Goal: Information Seeking & Learning: Learn about a topic

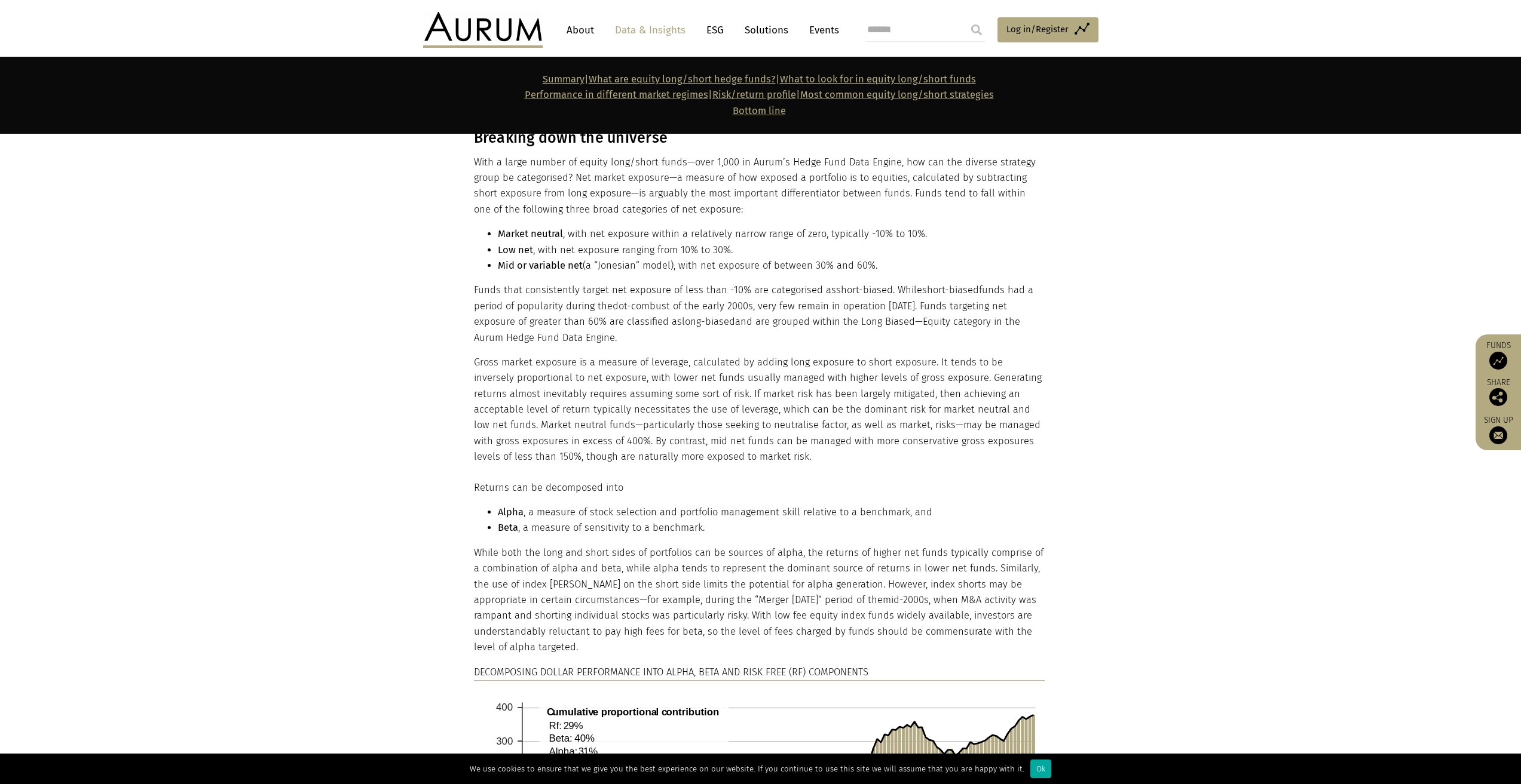
scroll to position [1015, 0]
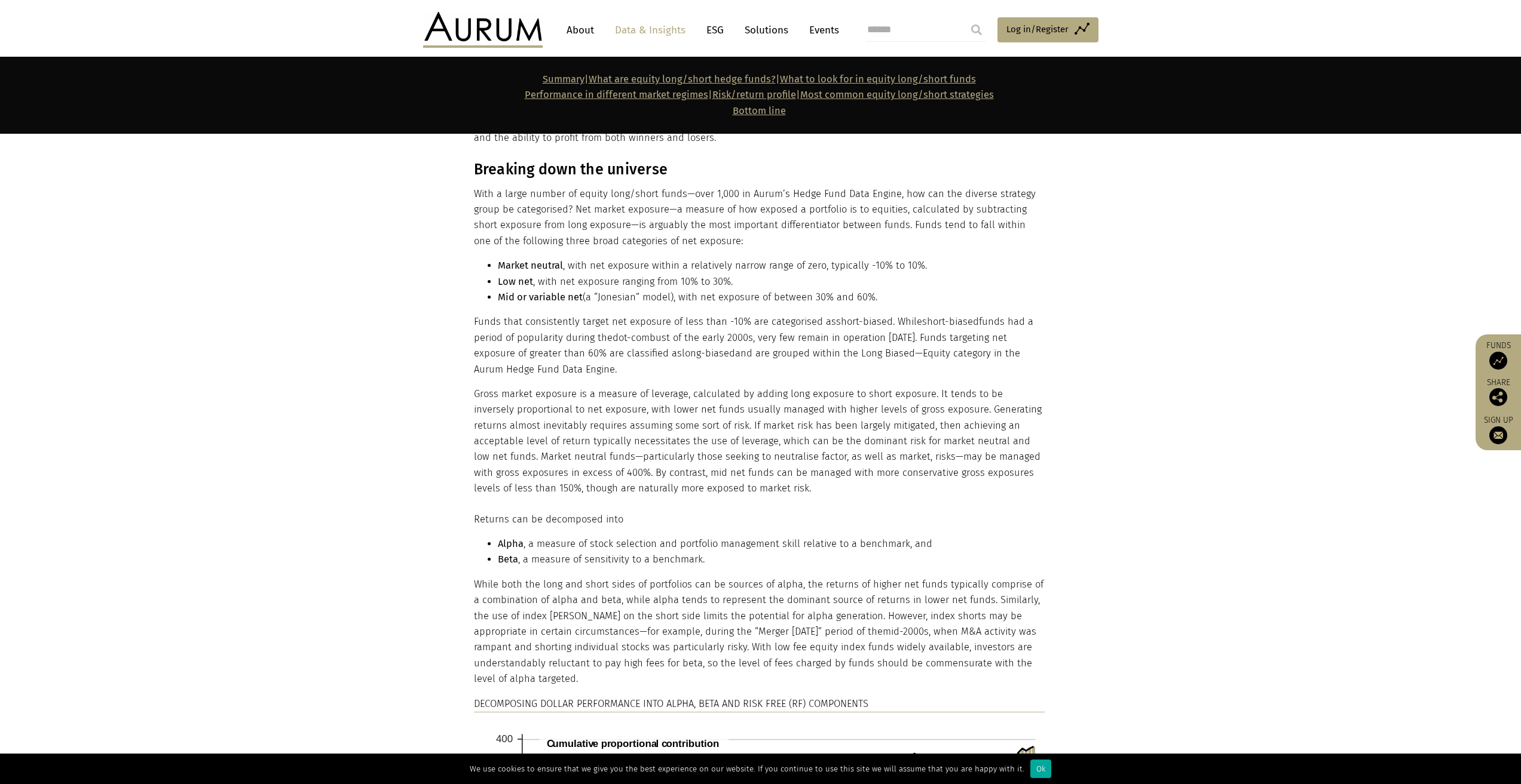
click at [498, 366] on p "Gross market exposure is a measure of leverage, calculated by adding long expos…" at bounding box center [759, 442] width 571 height 111
click at [750, 328] on p "Funds that consistently target net exposure of less than -10% are categorised a…" at bounding box center [759, 346] width 571 height 63
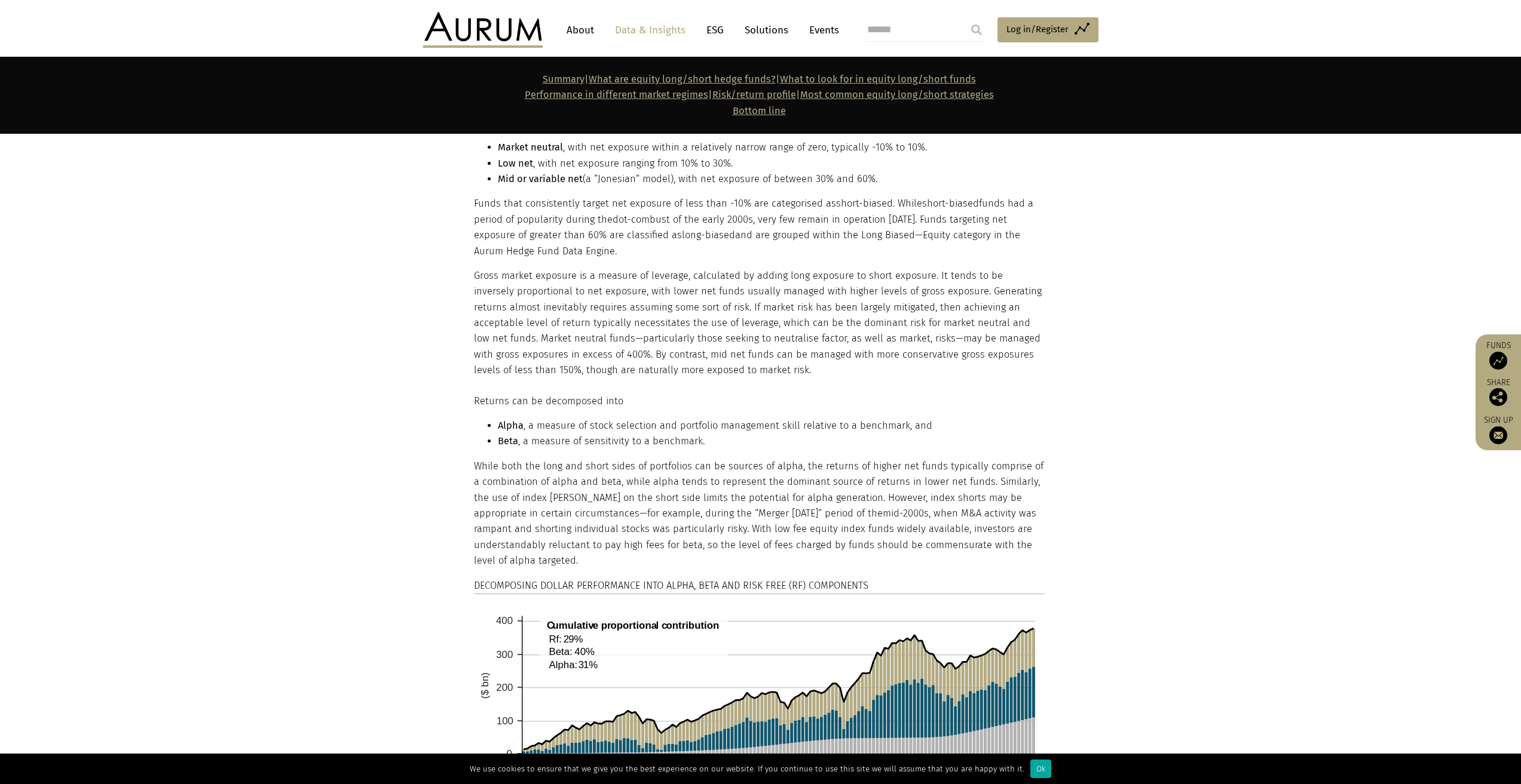
scroll to position [1135, 0]
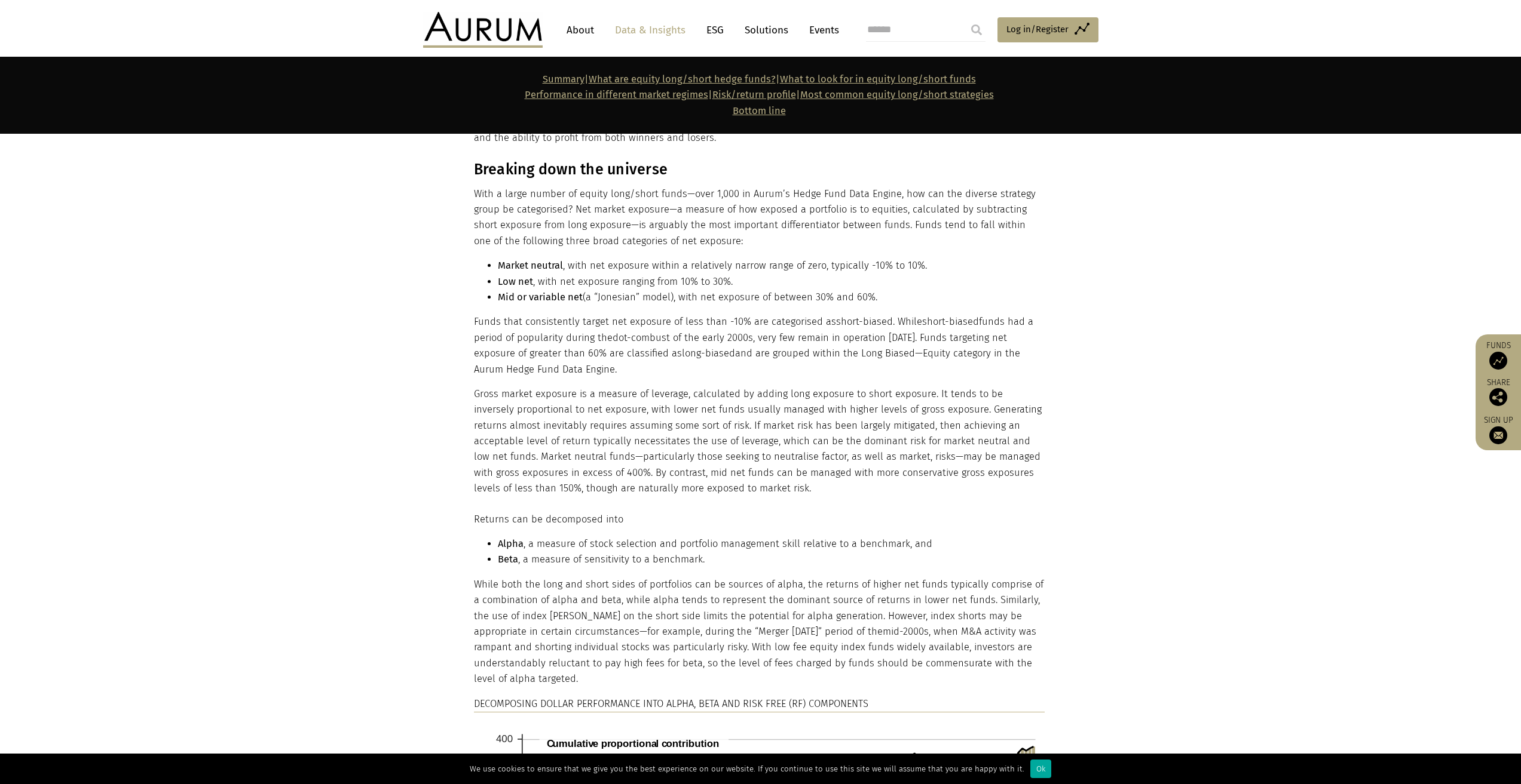
click at [750, 282] on li "Low net , with net exposure ranging from 10% to 30%." at bounding box center [771, 282] width 547 height 16
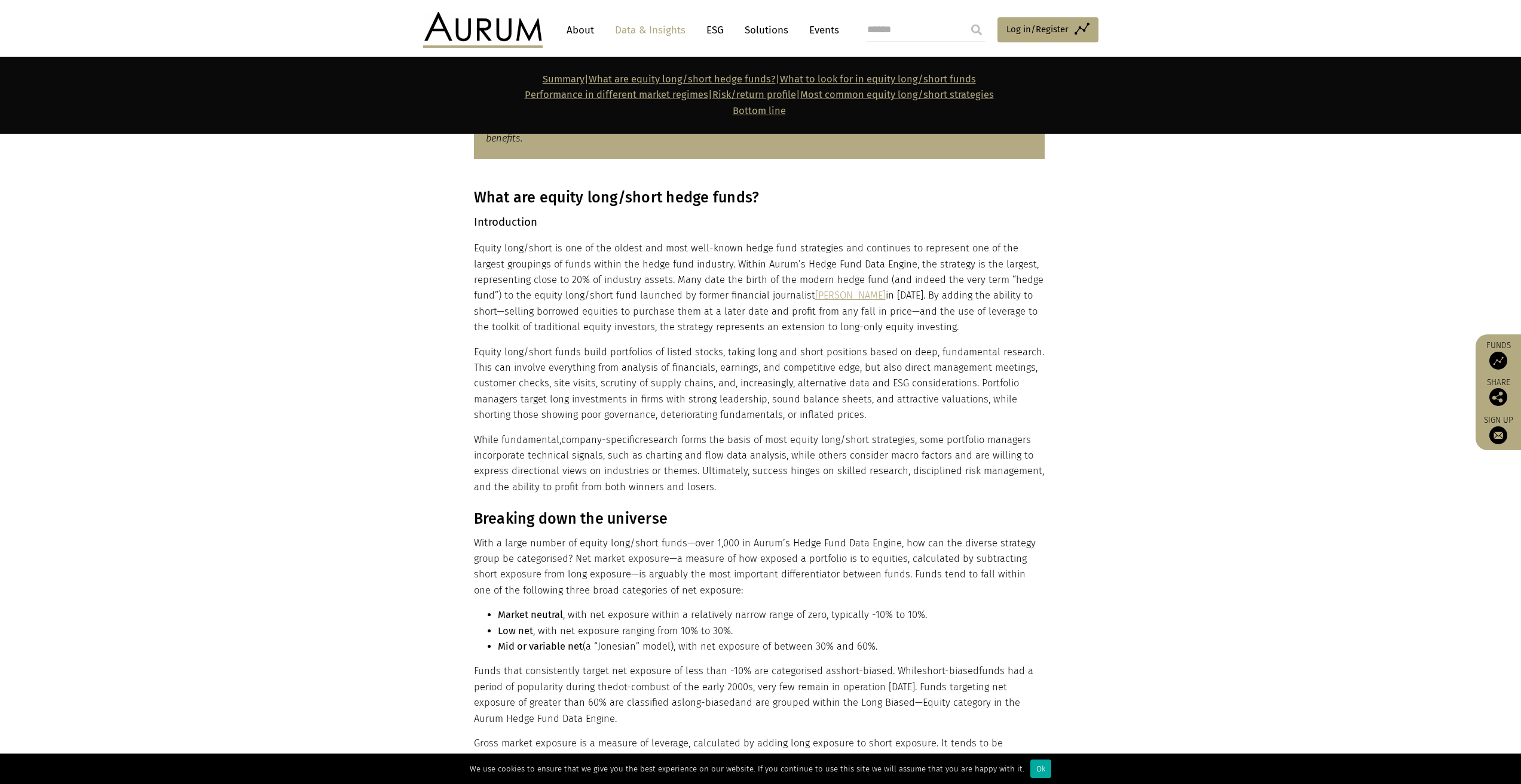
scroll to position [657, 0]
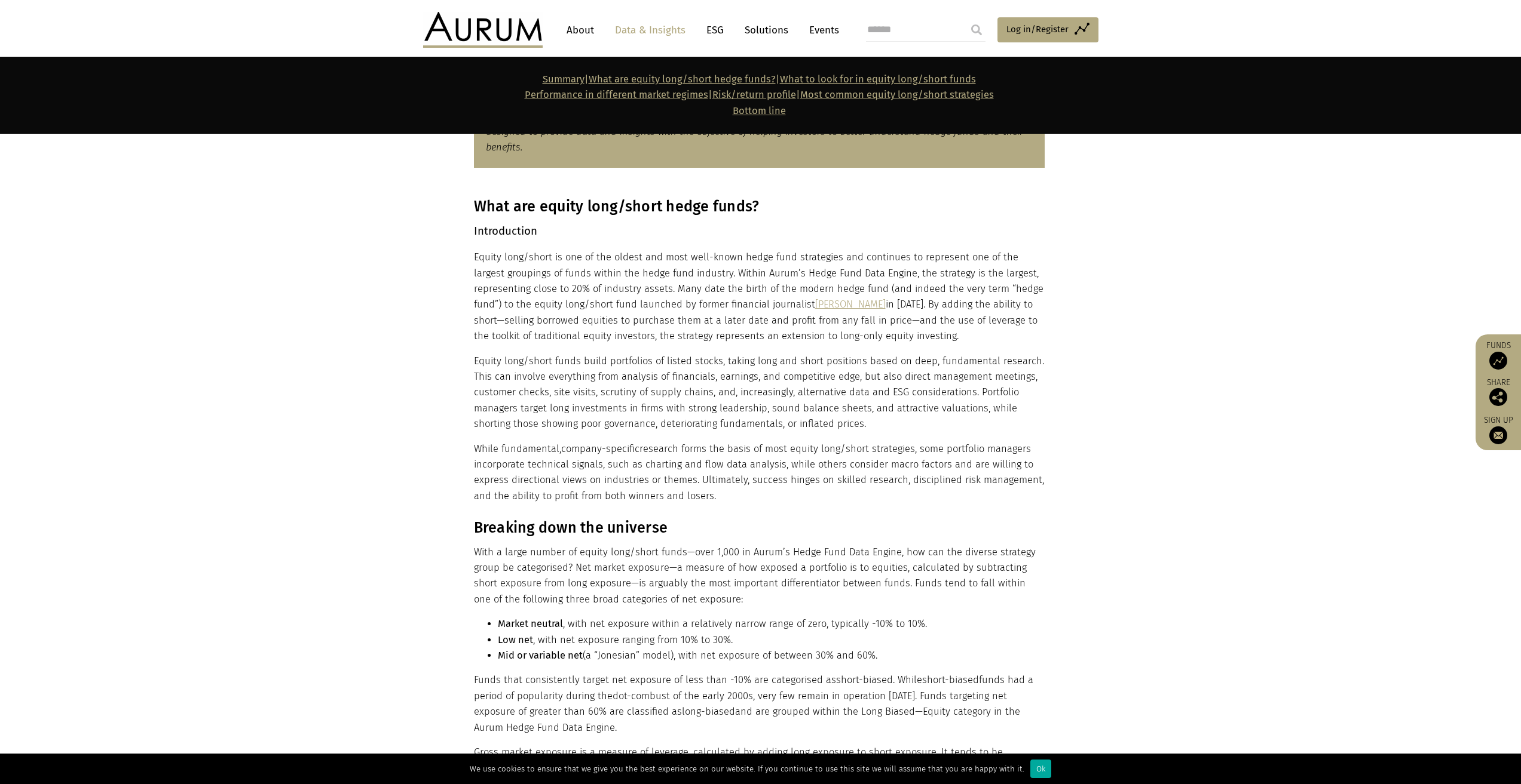
click at [750, 366] on p "While fundamental, company-specific research forms the basis of most equity lon…" at bounding box center [759, 473] width 571 height 63
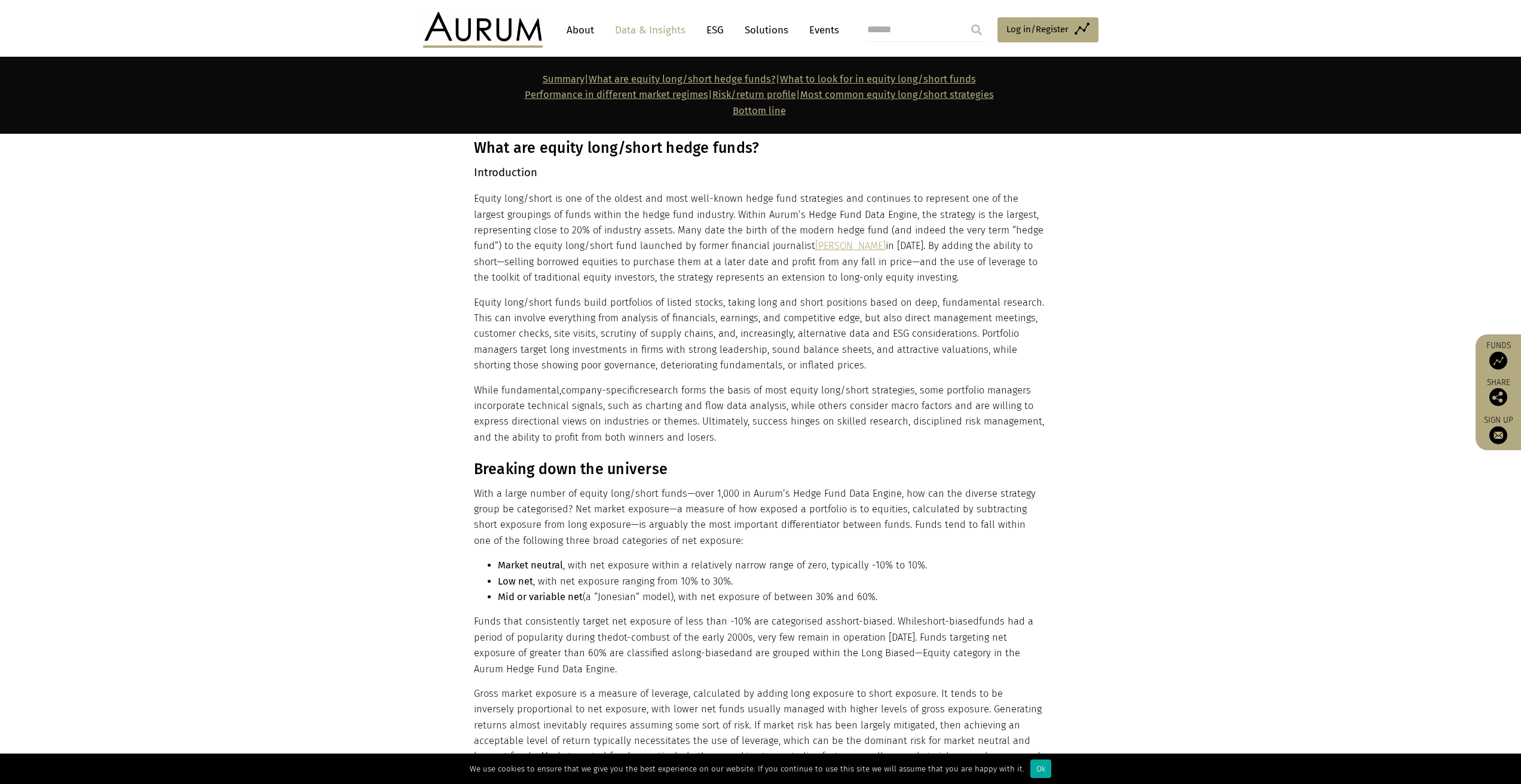
scroll to position [717, 0]
click at [750, 366] on p "While fundamental, company-specific research forms the basis of most equity lon…" at bounding box center [759, 413] width 571 height 63
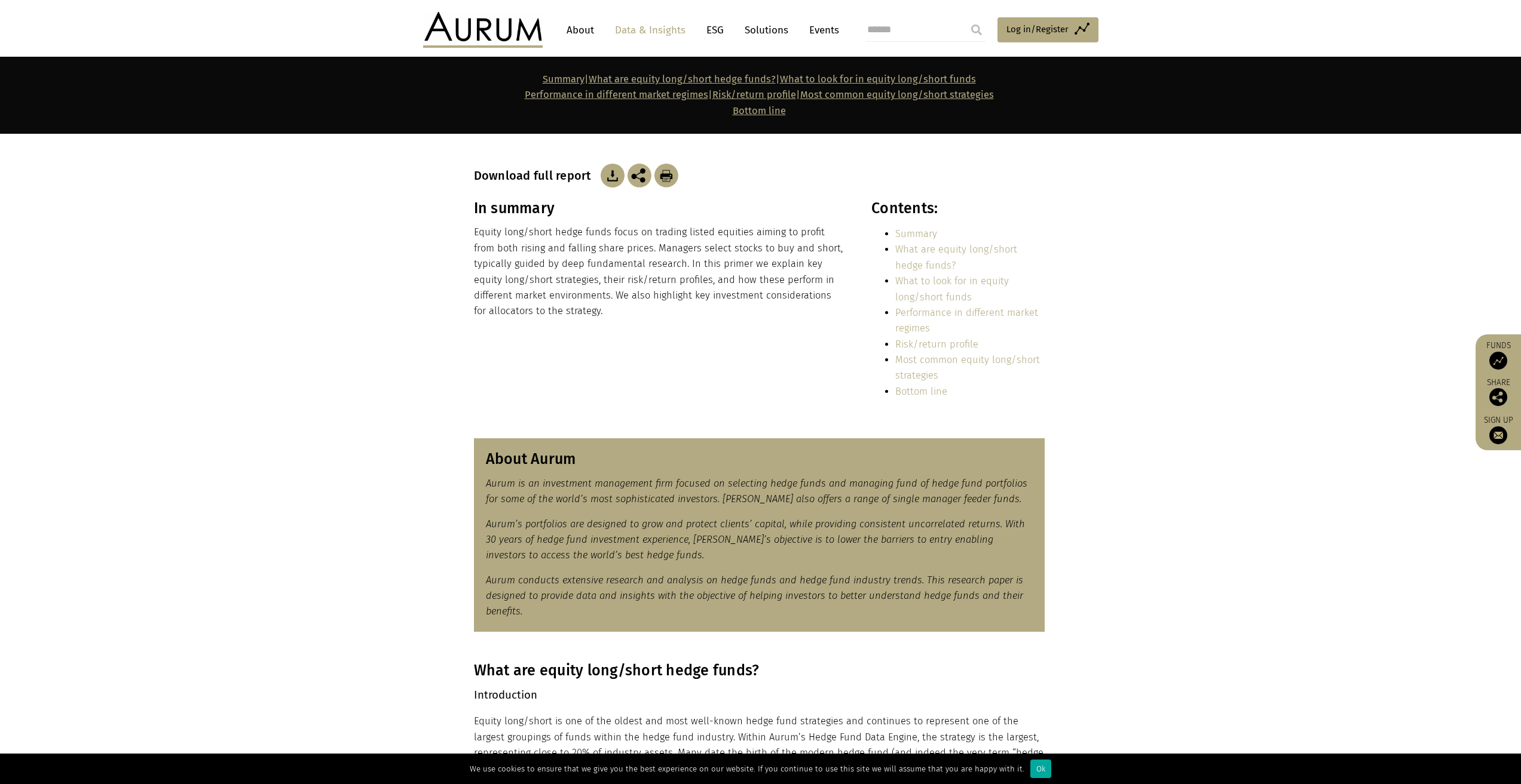
scroll to position [257, 0]
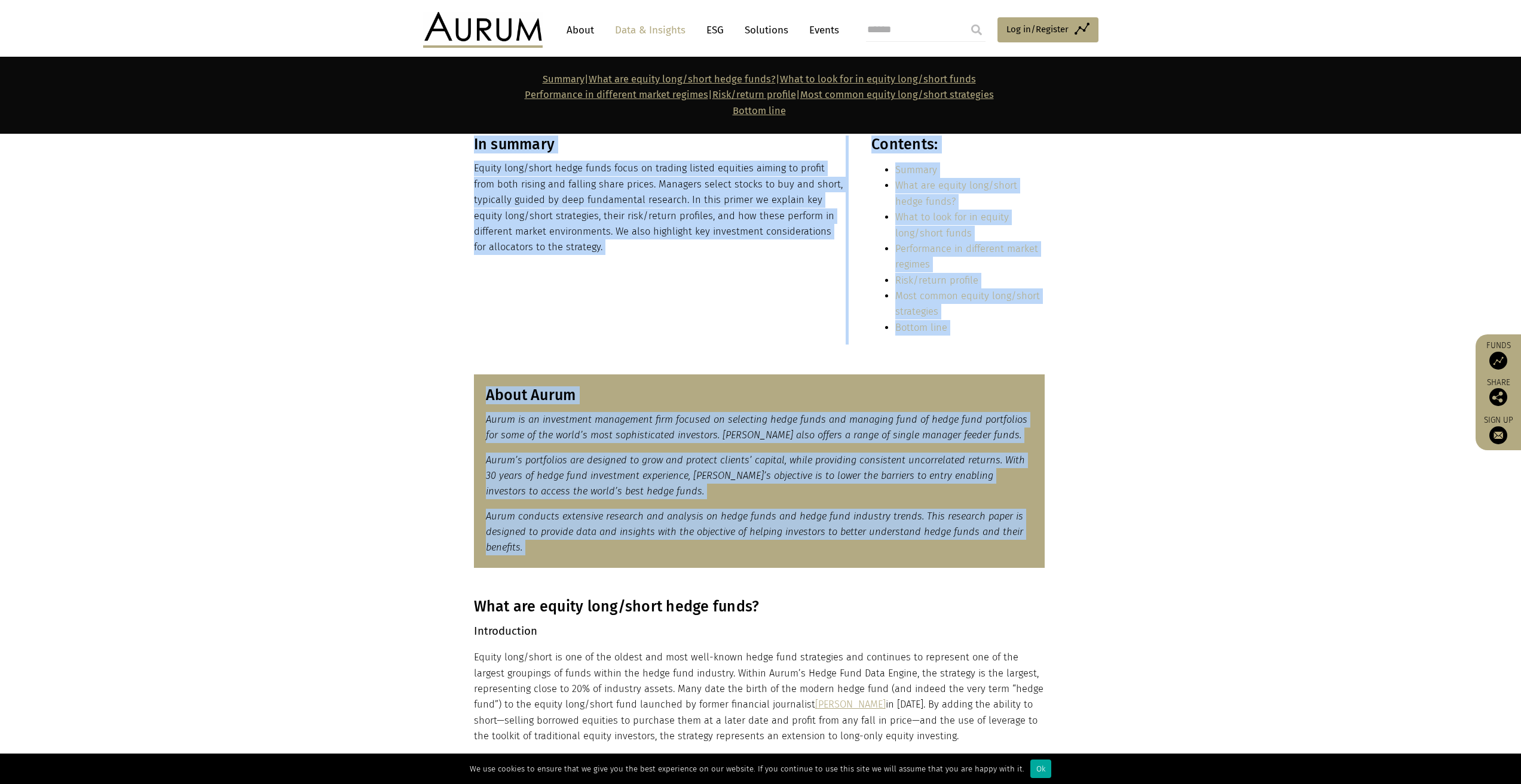
drag, startPoint x: 473, startPoint y: 338, endPoint x: 776, endPoint y: 444, distance: 321.0
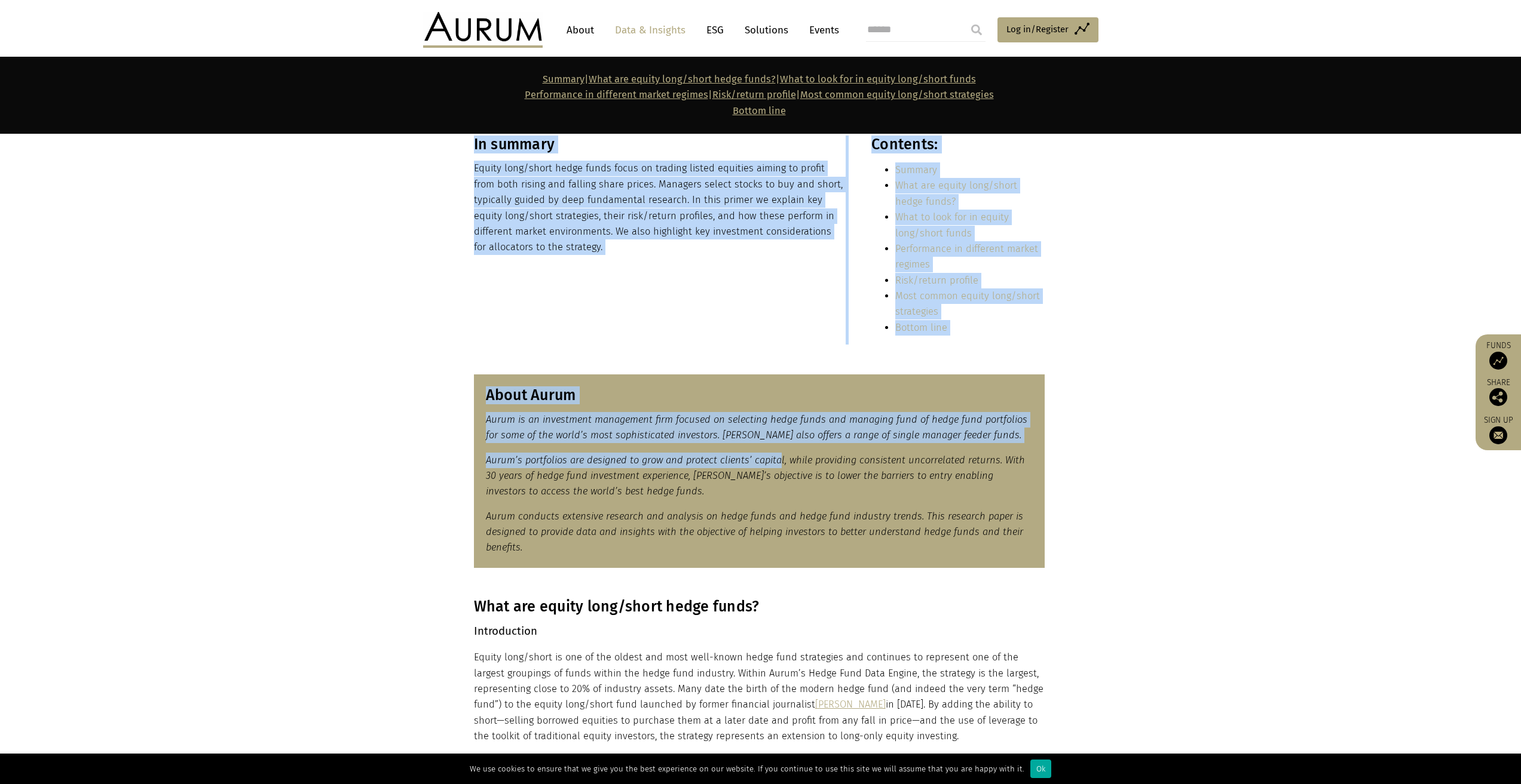
click at [614, 366] on h3 "What are equity long/short hedge funds?" at bounding box center [759, 607] width 571 height 18
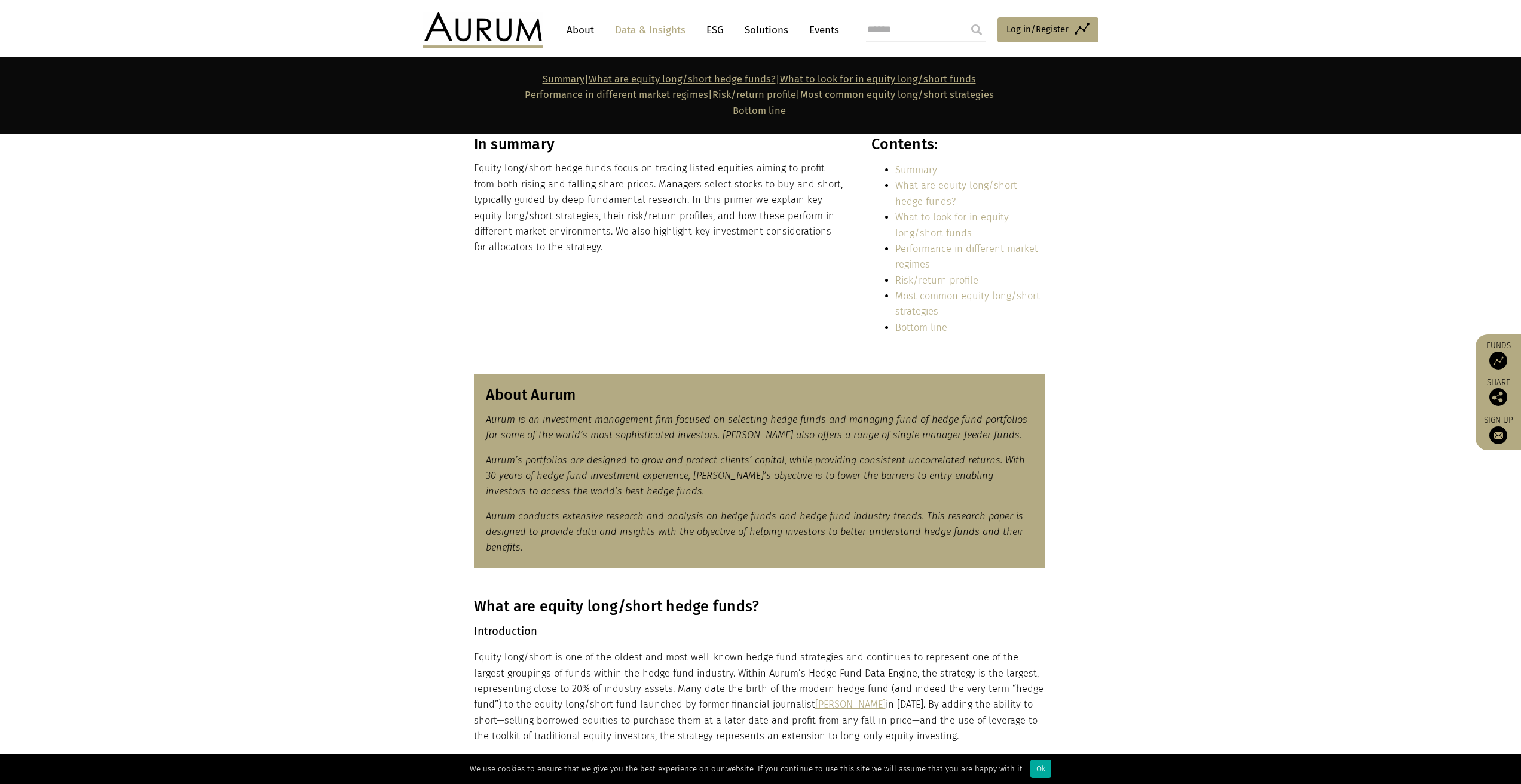
click at [468, 366] on div "What are equity long/short hedge funds? Introduction Equity long/short is one o…" at bounding box center [760, 751] width 597 height 306
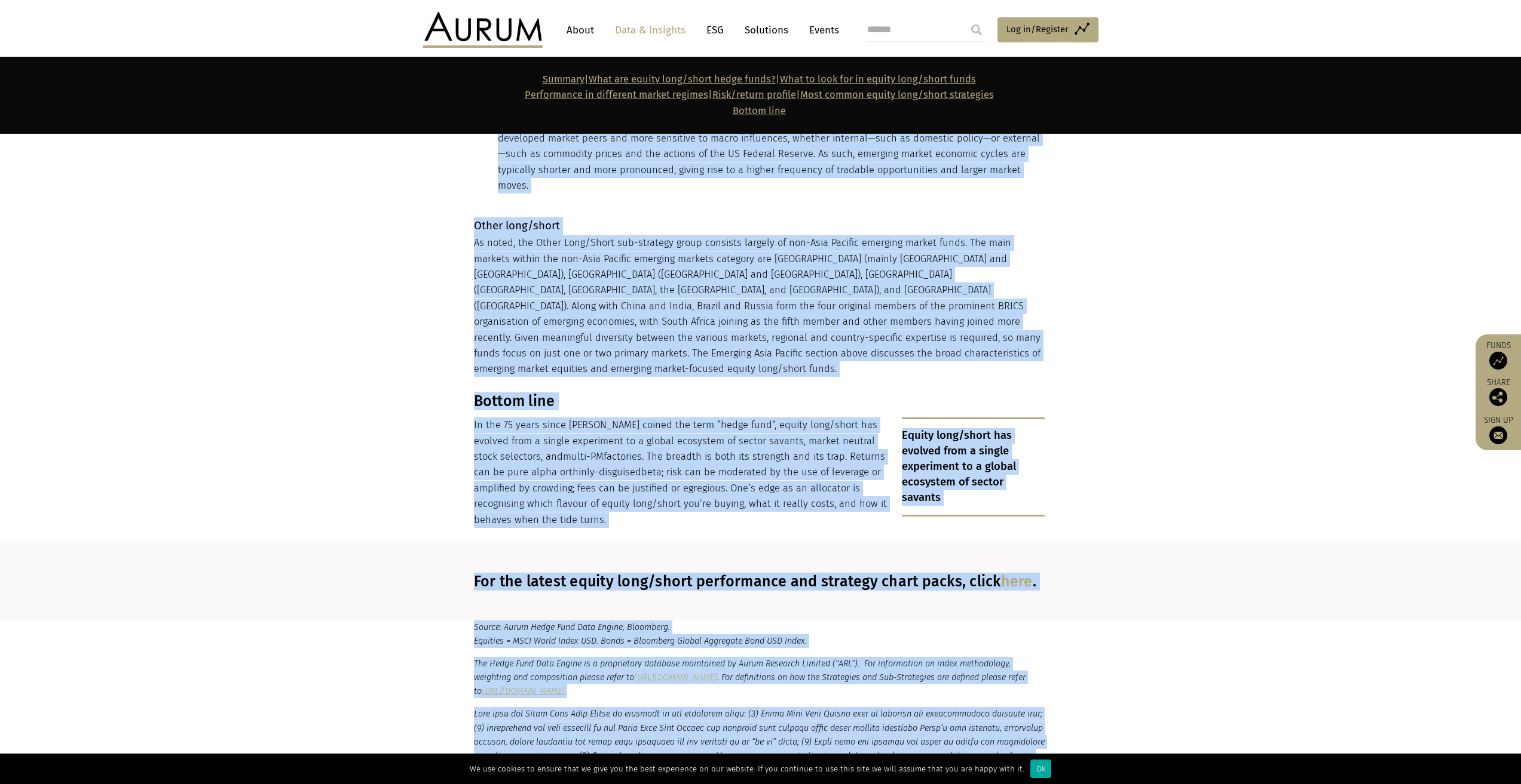
scroll to position [10598, 0]
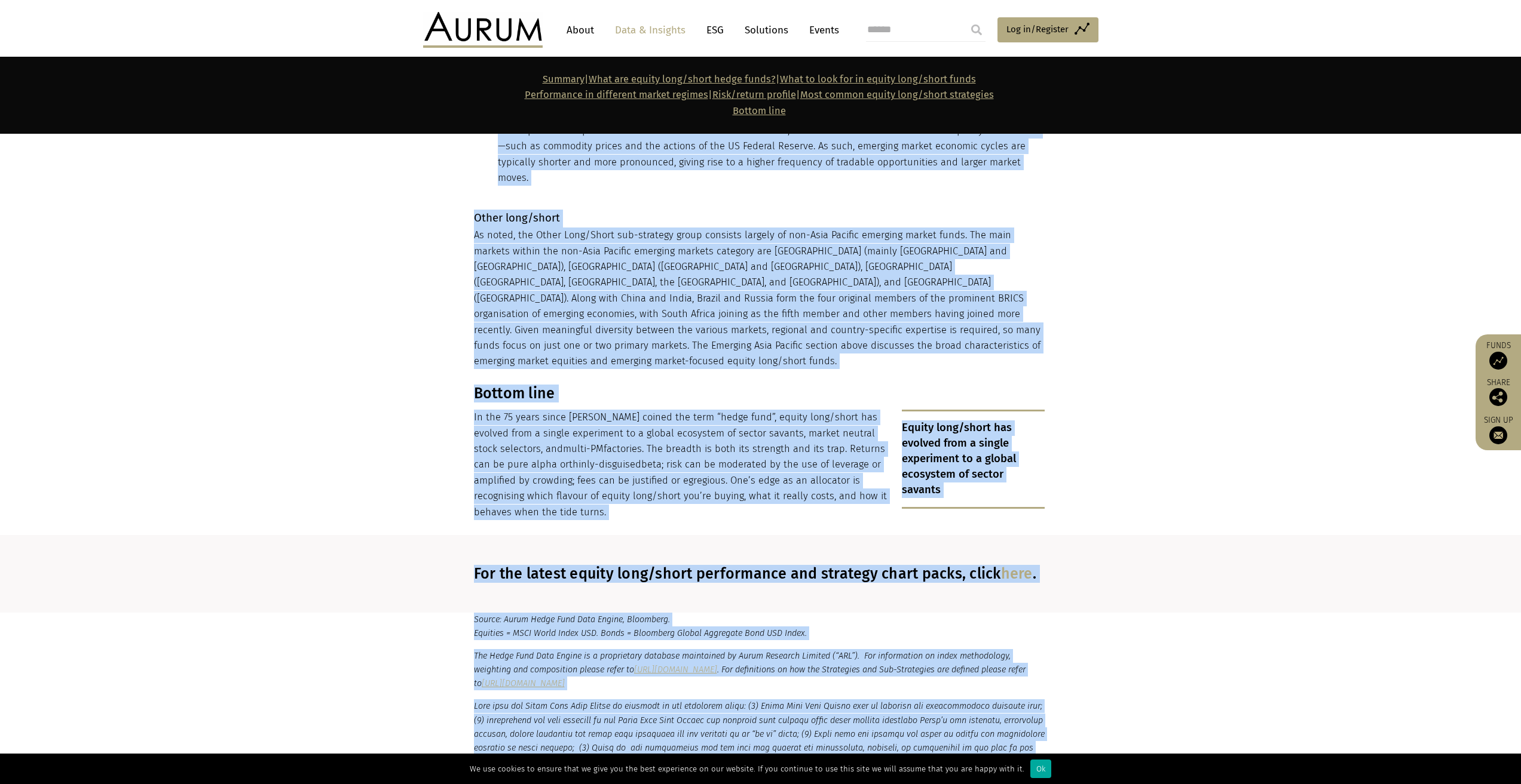
drag, startPoint x: 477, startPoint y: 603, endPoint x: 1052, endPoint y: 194, distance: 705.6
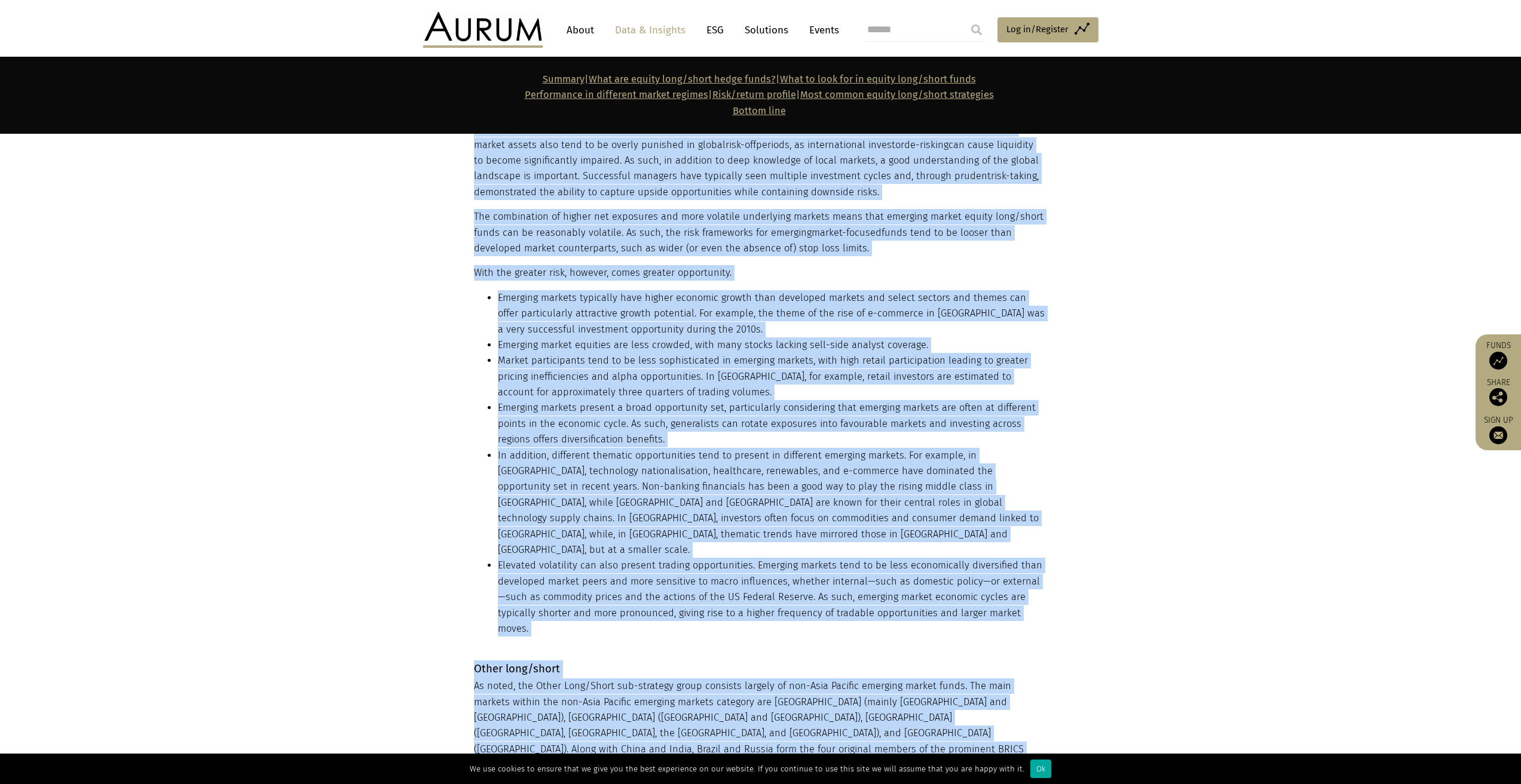
scroll to position [10180, 0]
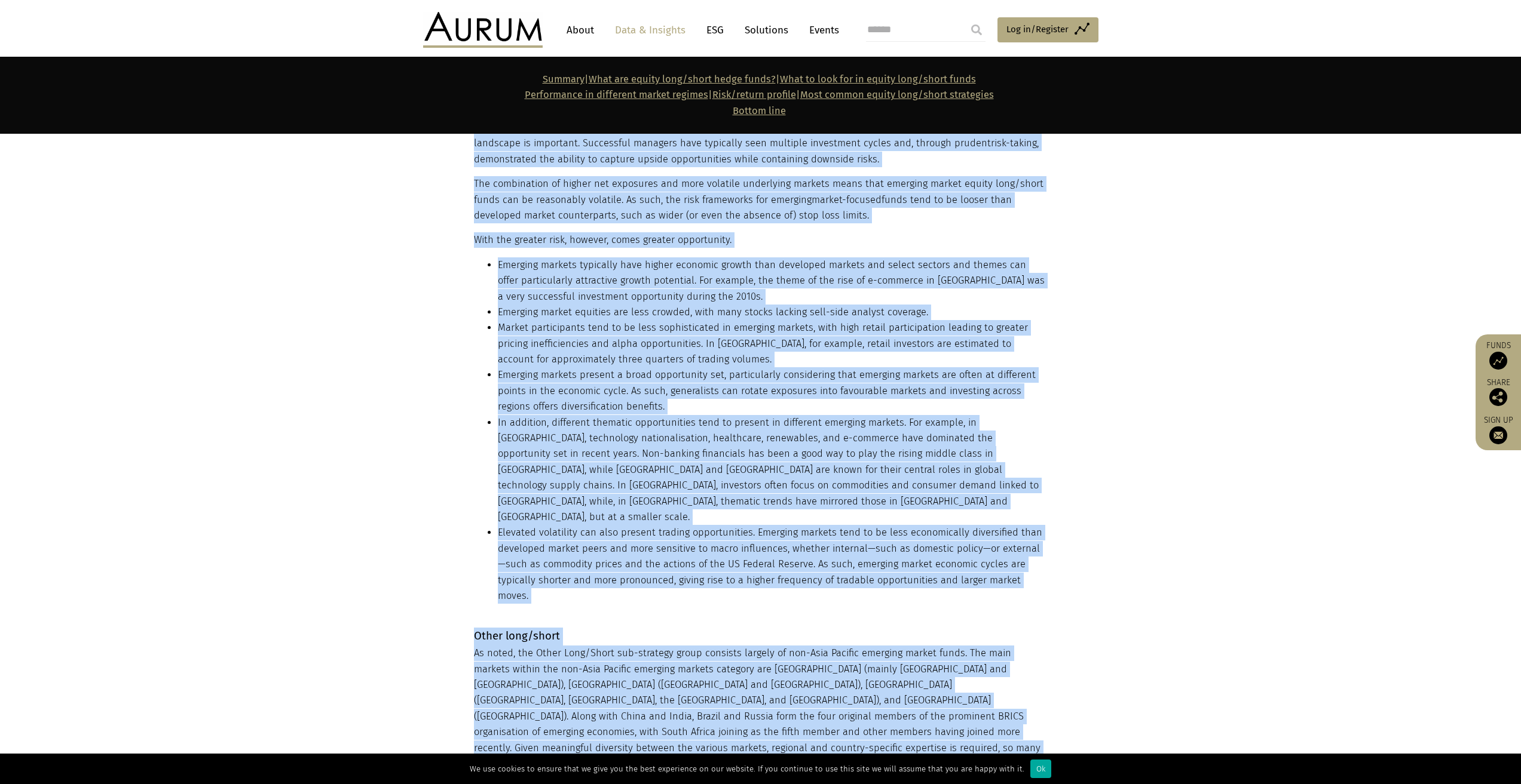
copy main "Lore ips dolors amet/conse adipi elits? Doeiusmodtem Incidi utla/etdol ma ali e…"
click at [290, 260] on section "Non-Japan or emerging Asia Pacific equity long/short Emerging Asia Pacific equi…" at bounding box center [760, 187] width 1521 height 852
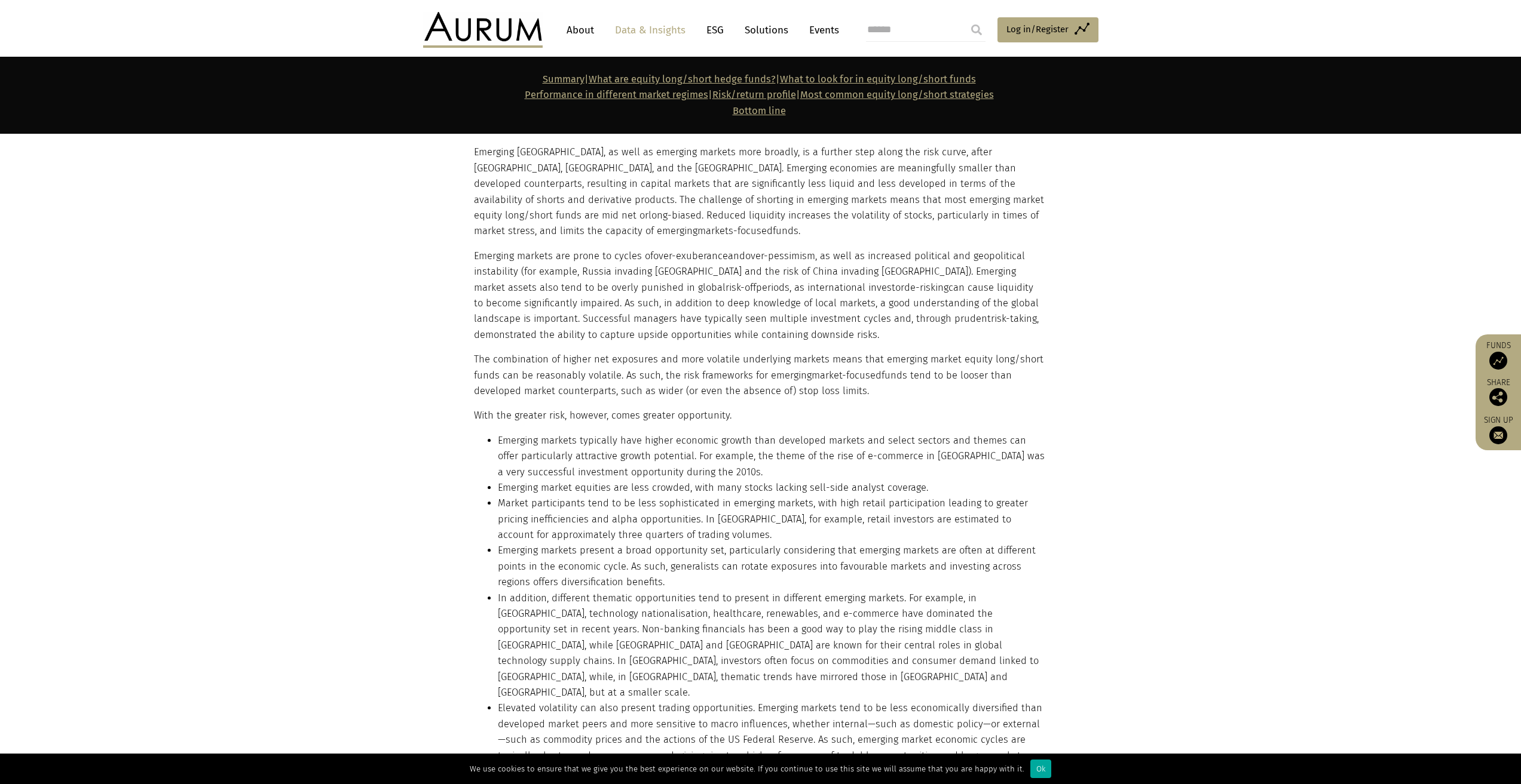
scroll to position [10239, 0]
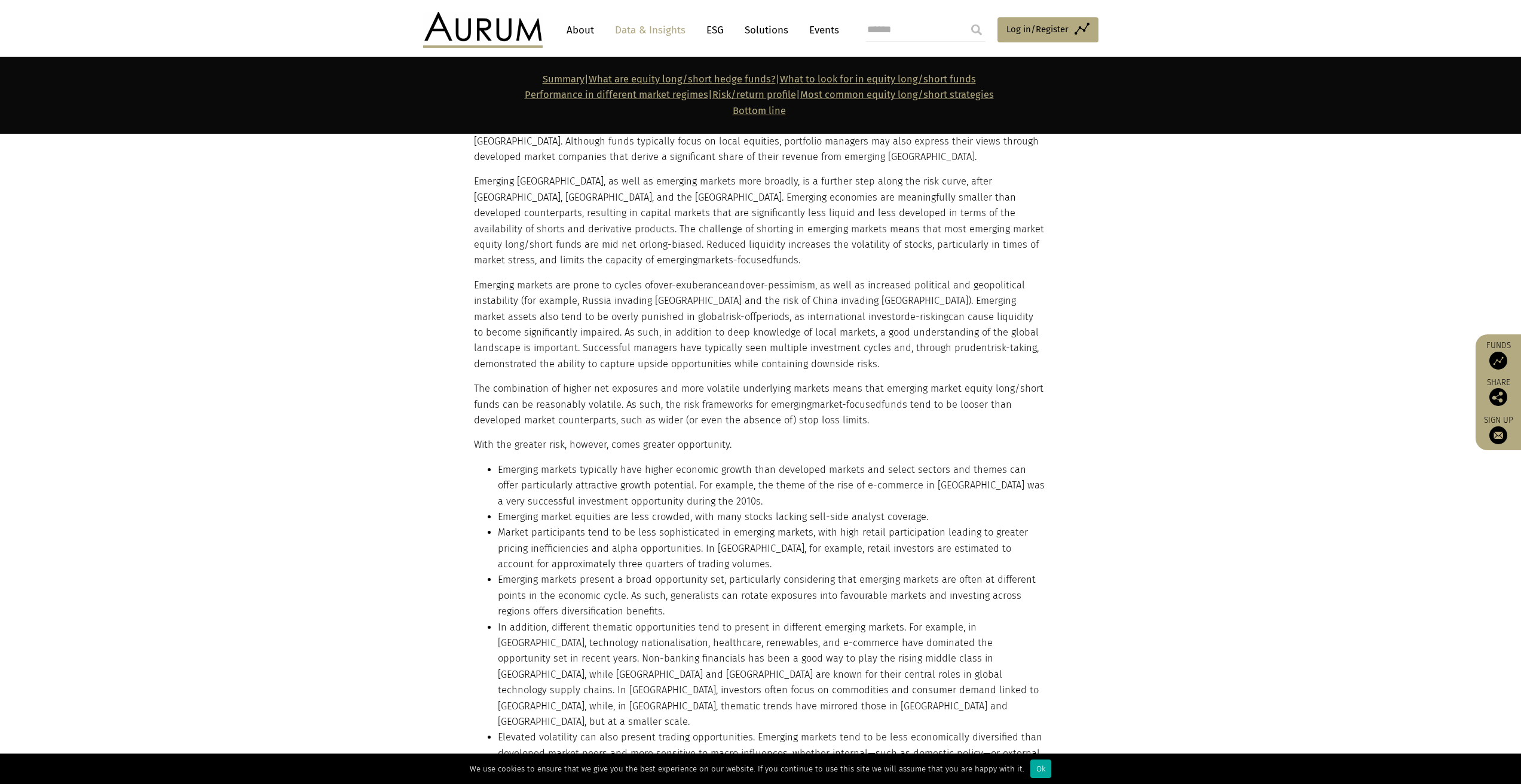
scroll to position [9941, 0]
